Goal: Task Accomplishment & Management: Use online tool/utility

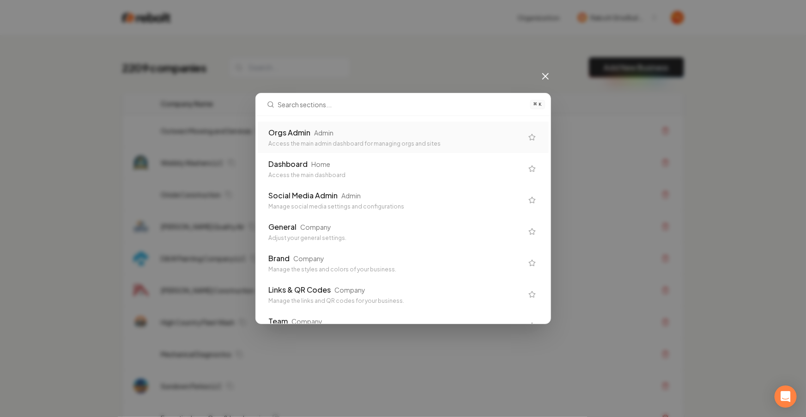
click at [440, 128] on div "Orgs Admin Admin" at bounding box center [396, 132] width 254 height 11
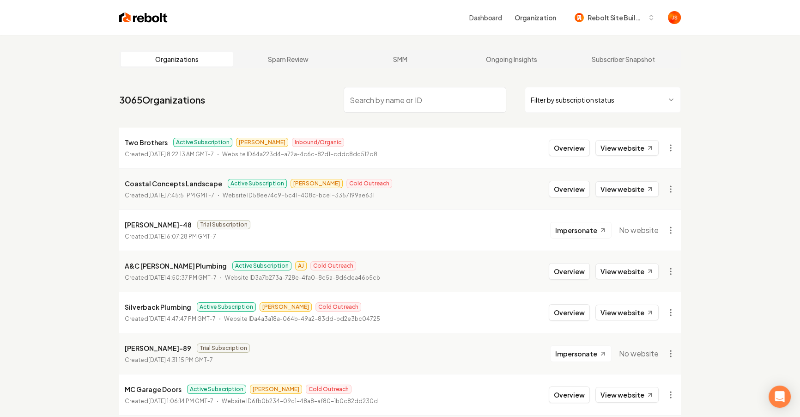
click at [576, 103] on html "Dashboard Organization Rebolt Site Builder Organizations Spam Review SMM Ongoin…" at bounding box center [400, 208] width 800 height 417
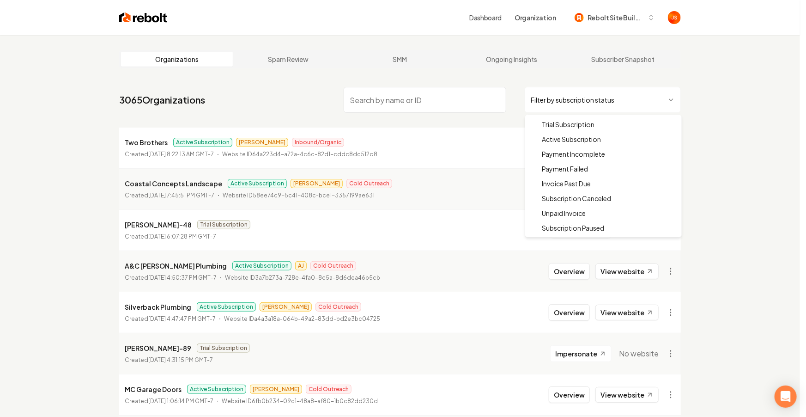
drag, startPoint x: 552, startPoint y: 135, endPoint x: 547, endPoint y: 136, distance: 5.1
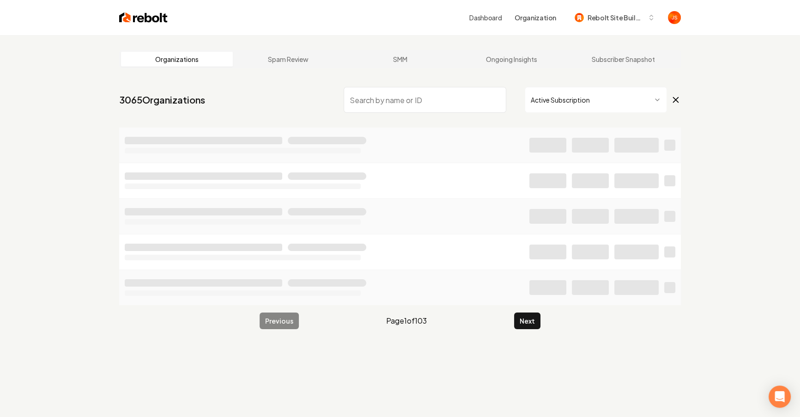
click at [464, 103] on input "search" at bounding box center [425, 100] width 163 height 26
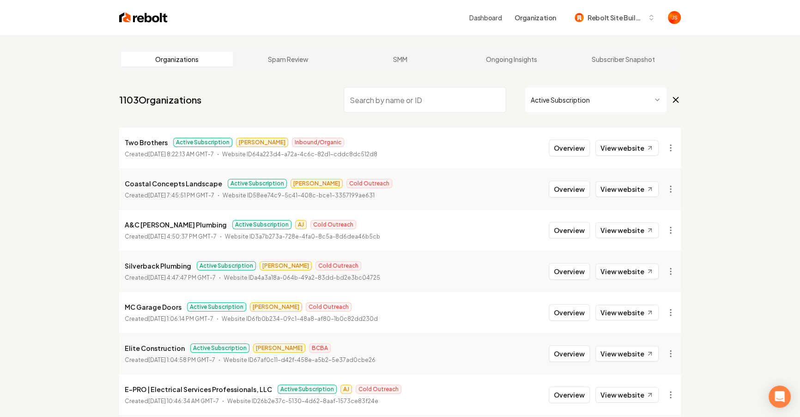
click at [548, 96] on html "Dashboard Organization Rebolt Site Builder Organizations Spam Review SMM Ongoin…" at bounding box center [400, 208] width 800 height 417
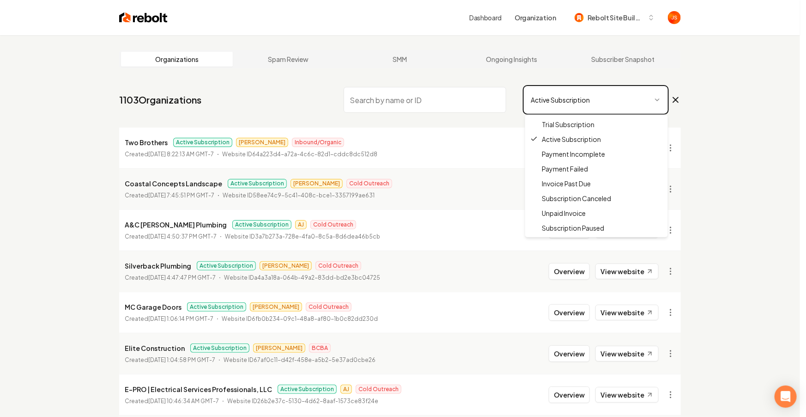
click at [378, 71] on html "Dashboard Organization Rebolt Site Builder Organizations Spam Review SMM Ongoin…" at bounding box center [403, 208] width 806 height 417
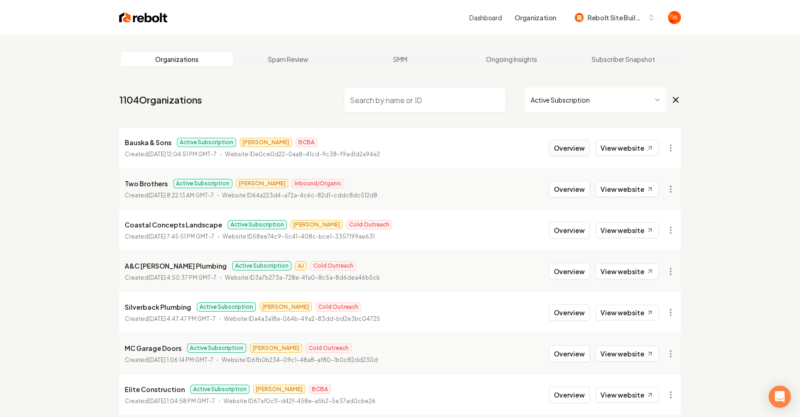
click at [571, 143] on button "Overview" at bounding box center [569, 148] width 41 height 17
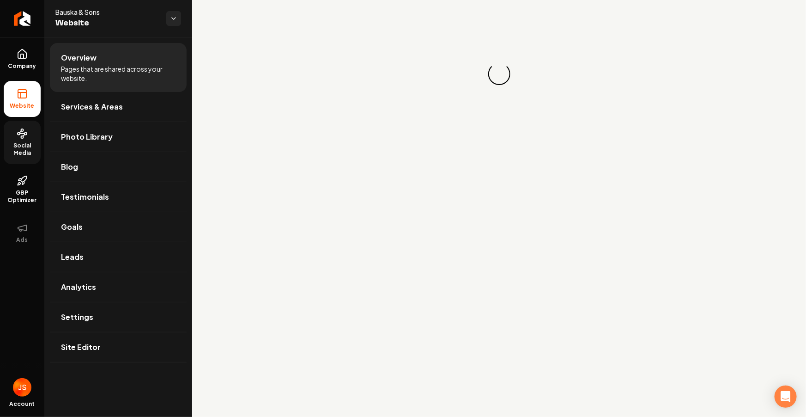
click at [34, 146] on span "Social Media" at bounding box center [22, 149] width 37 height 15
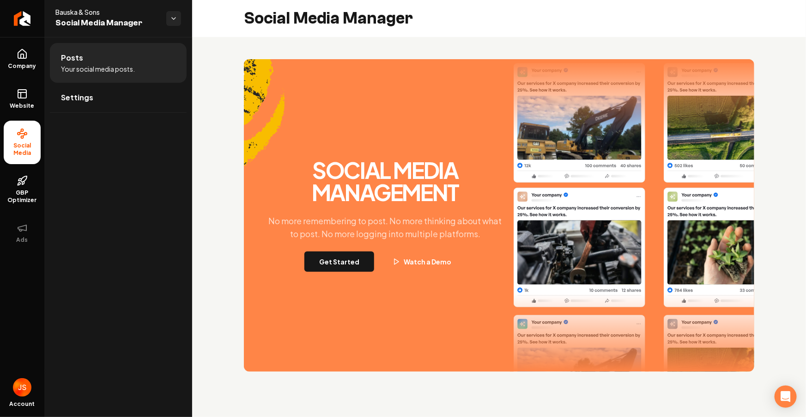
click at [338, 287] on div "Social Media Management No more remembering to post. No more thinking about wha…" at bounding box center [499, 215] width 511 height 312
click at [340, 256] on button "Get Started" at bounding box center [340, 261] width 70 height 20
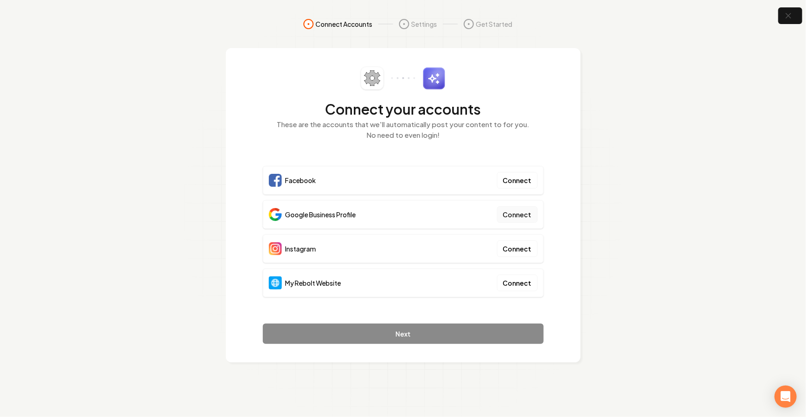
click at [499, 218] on button "Connect" at bounding box center [517, 214] width 41 height 17
click at [521, 270] on div "My Rebolt Website Connect" at bounding box center [403, 282] width 281 height 29
click at [520, 281] on button "Connect" at bounding box center [517, 283] width 41 height 17
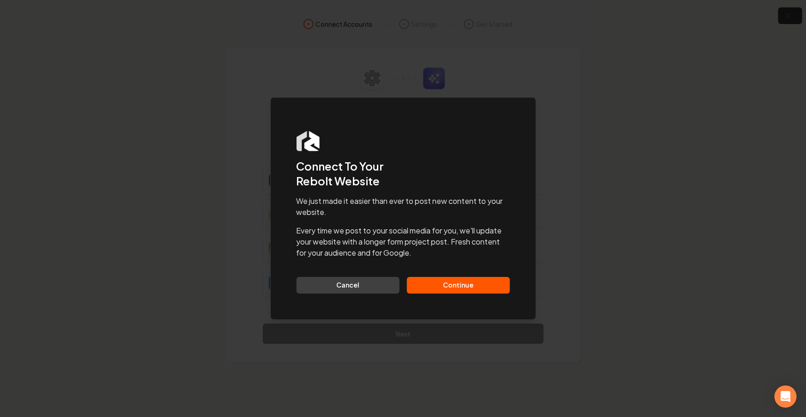
click at [464, 290] on button "Continue" at bounding box center [458, 285] width 103 height 17
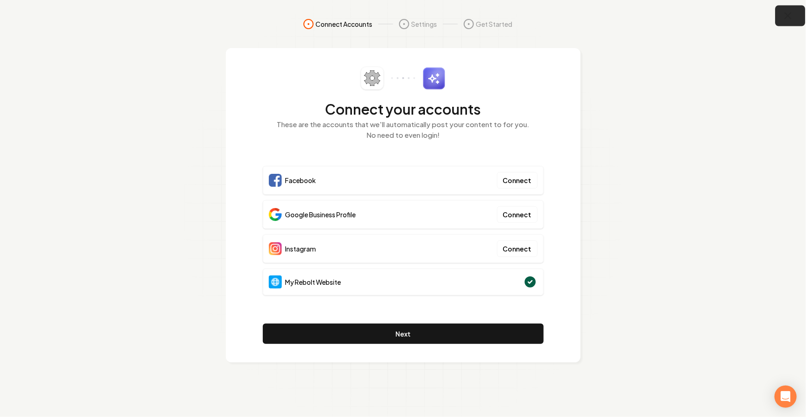
click at [791, 14] on icon "button" at bounding box center [789, 16] width 12 height 12
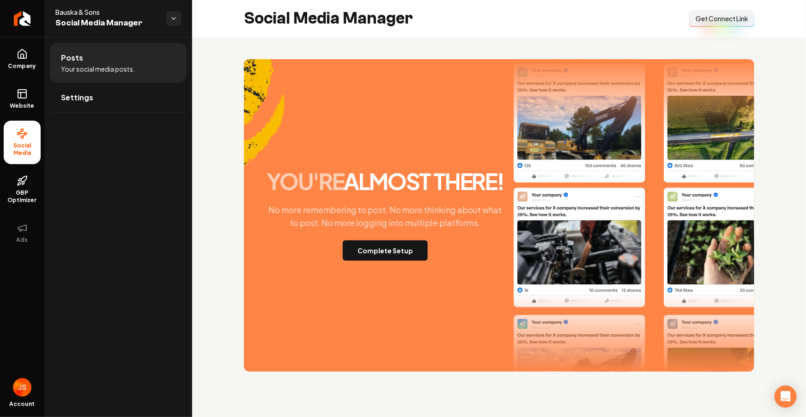
click at [698, 24] on button "Connect Link Get Connect Link" at bounding box center [722, 18] width 65 height 17
click at [407, 253] on button "Complete Setup" at bounding box center [385, 250] width 85 height 20
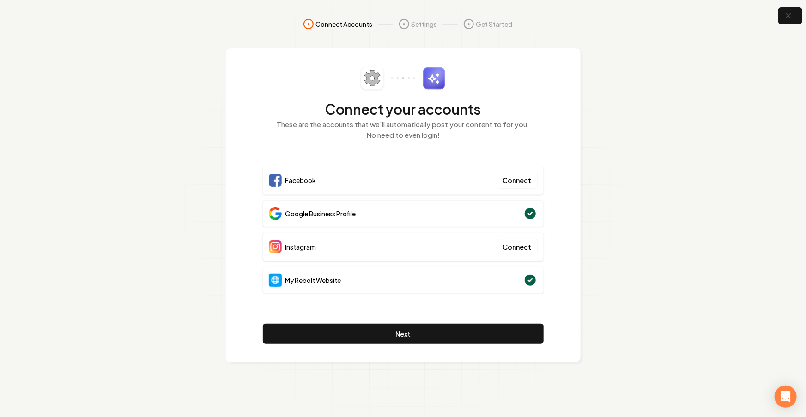
click at [652, 130] on section "Connect Accounts Settings Get Started Connect your accounts These are the accou…" at bounding box center [403, 208] width 806 height 417
